Goal: Check status

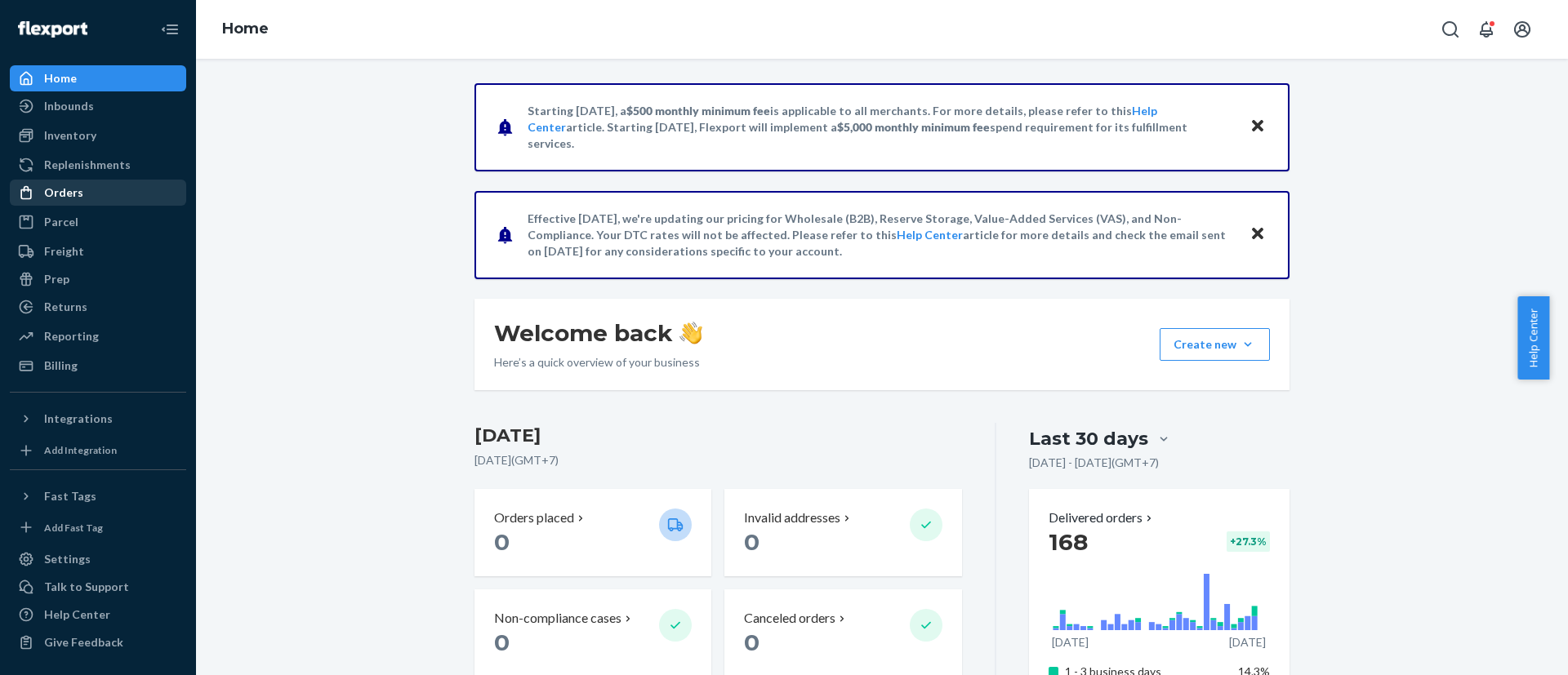
click at [62, 184] on div "Orders" at bounding box center [63, 192] width 39 height 17
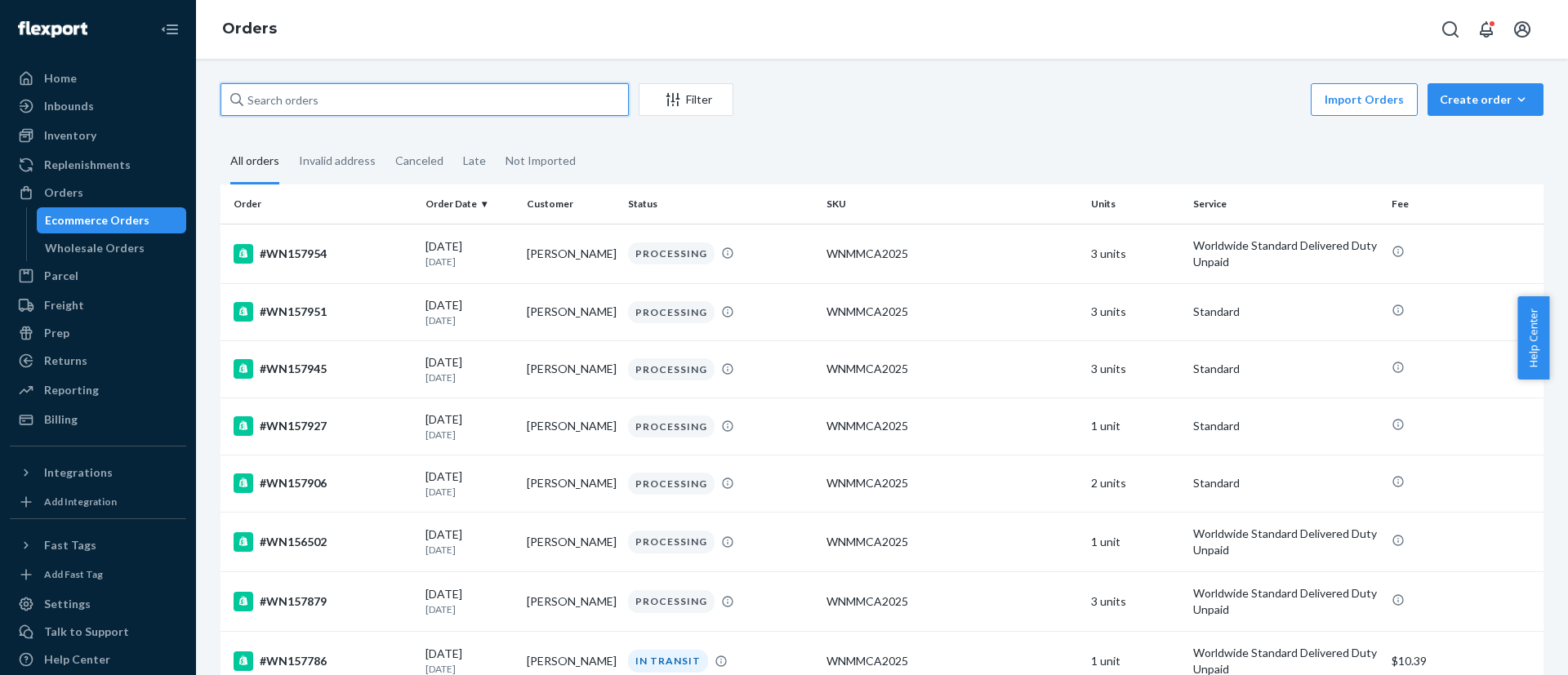
click at [387, 99] on input "text" at bounding box center [425, 99] width 408 height 32
click at [392, 102] on input "text" at bounding box center [425, 99] width 408 height 32
paste input "H044DD0010297434"
type input "H044DD0010297434"
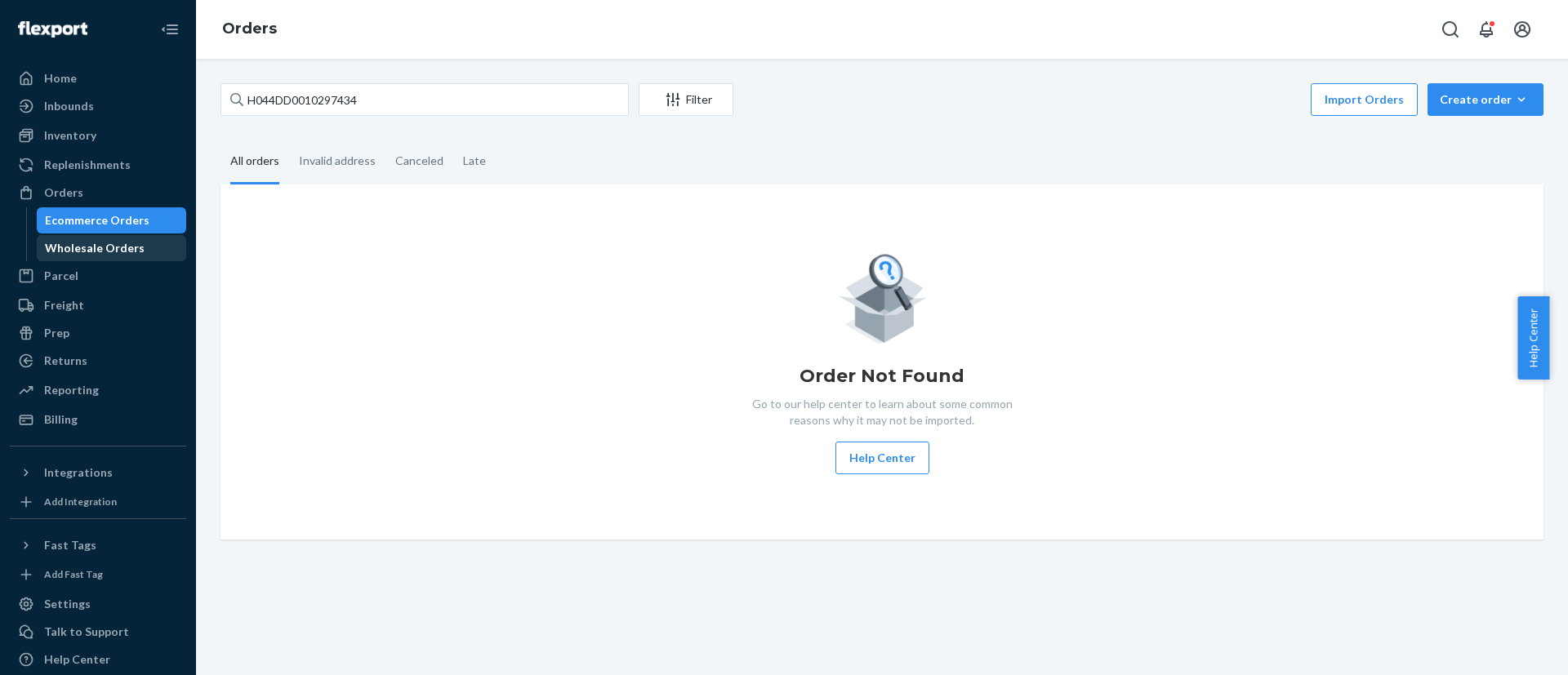
click at [92, 245] on div "Wholesale Orders" at bounding box center [95, 248] width 100 height 17
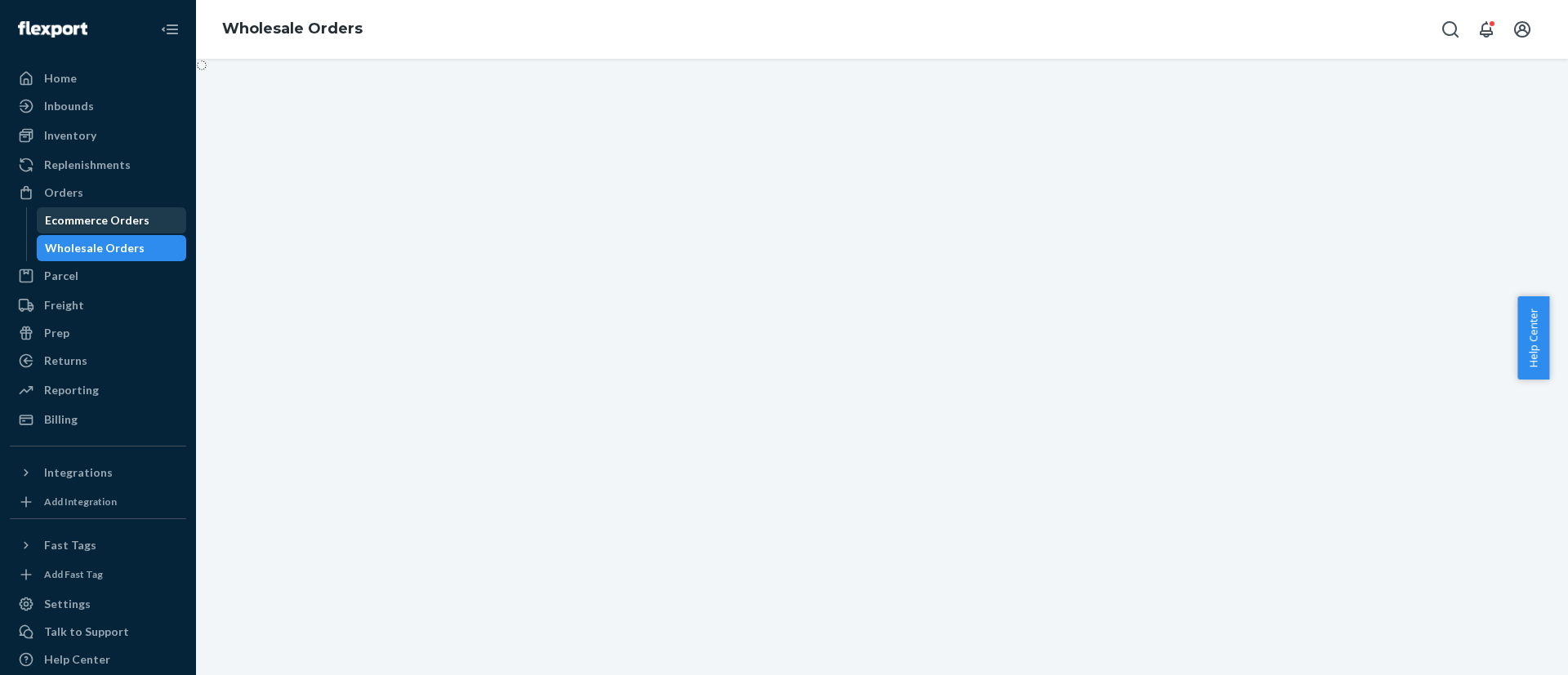
click at [99, 219] on div "Ecommerce Orders" at bounding box center [97, 221] width 105 height 17
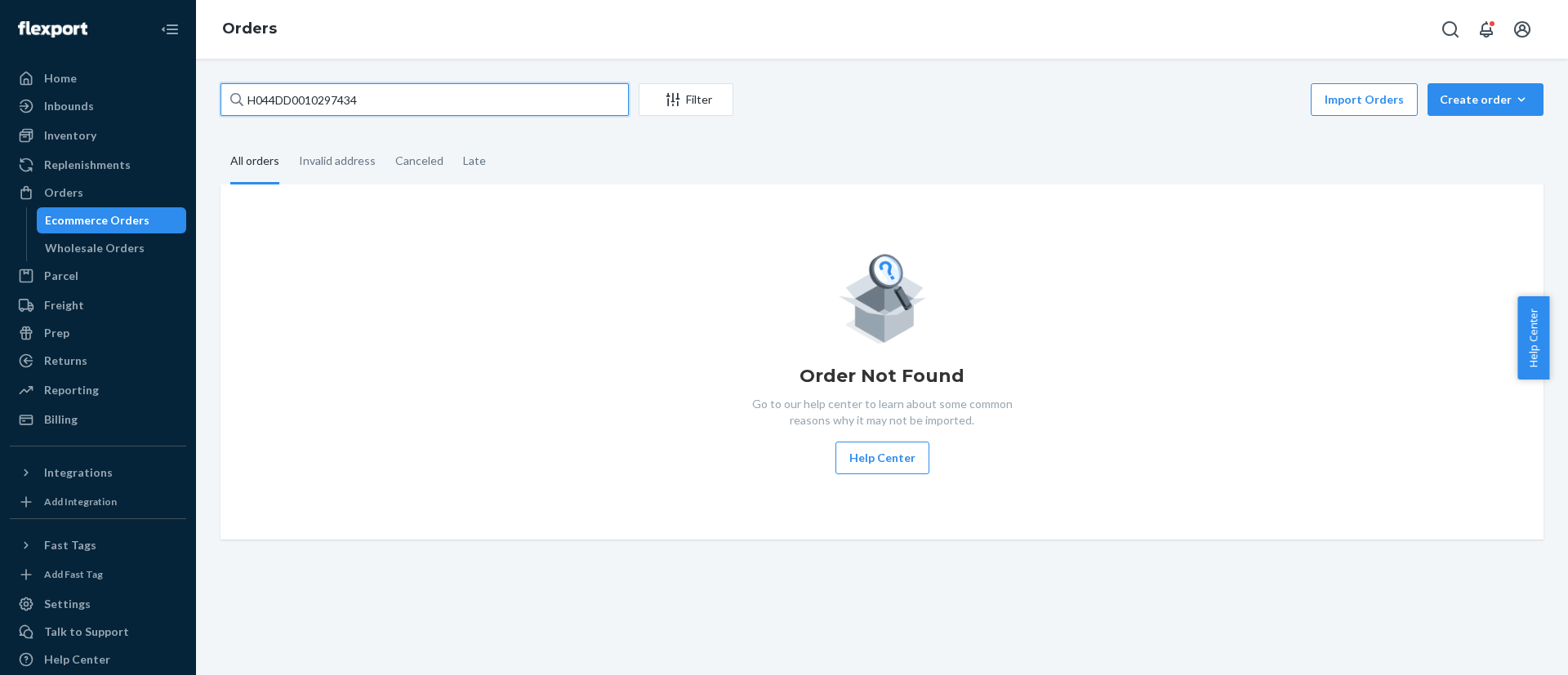
click at [392, 103] on input "H044DD0010297434" at bounding box center [425, 99] width 408 height 32
